Goal: Information Seeking & Learning: Learn about a topic

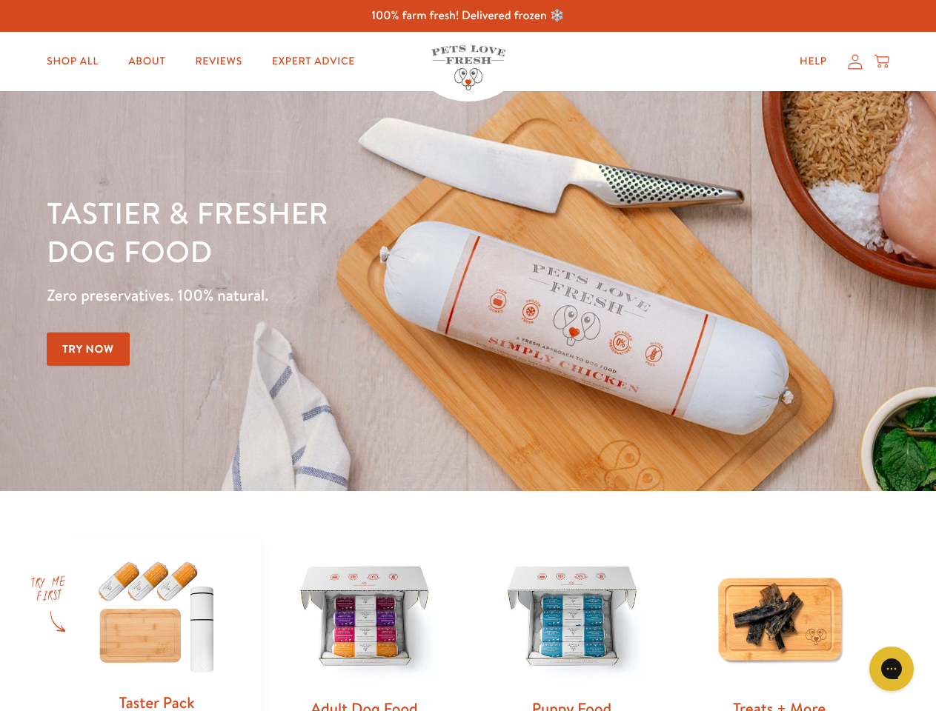
click at [467, 356] on div "Tastier & fresher dog food Zero preservatives. 100% natural. Try Now" at bounding box center [328, 291] width 562 height 196
click at [891, 669] on icon "Gorgias live chat" at bounding box center [891, 669] width 14 height 14
